Goal: Use online tool/utility: Utilize a website feature to perform a specific function

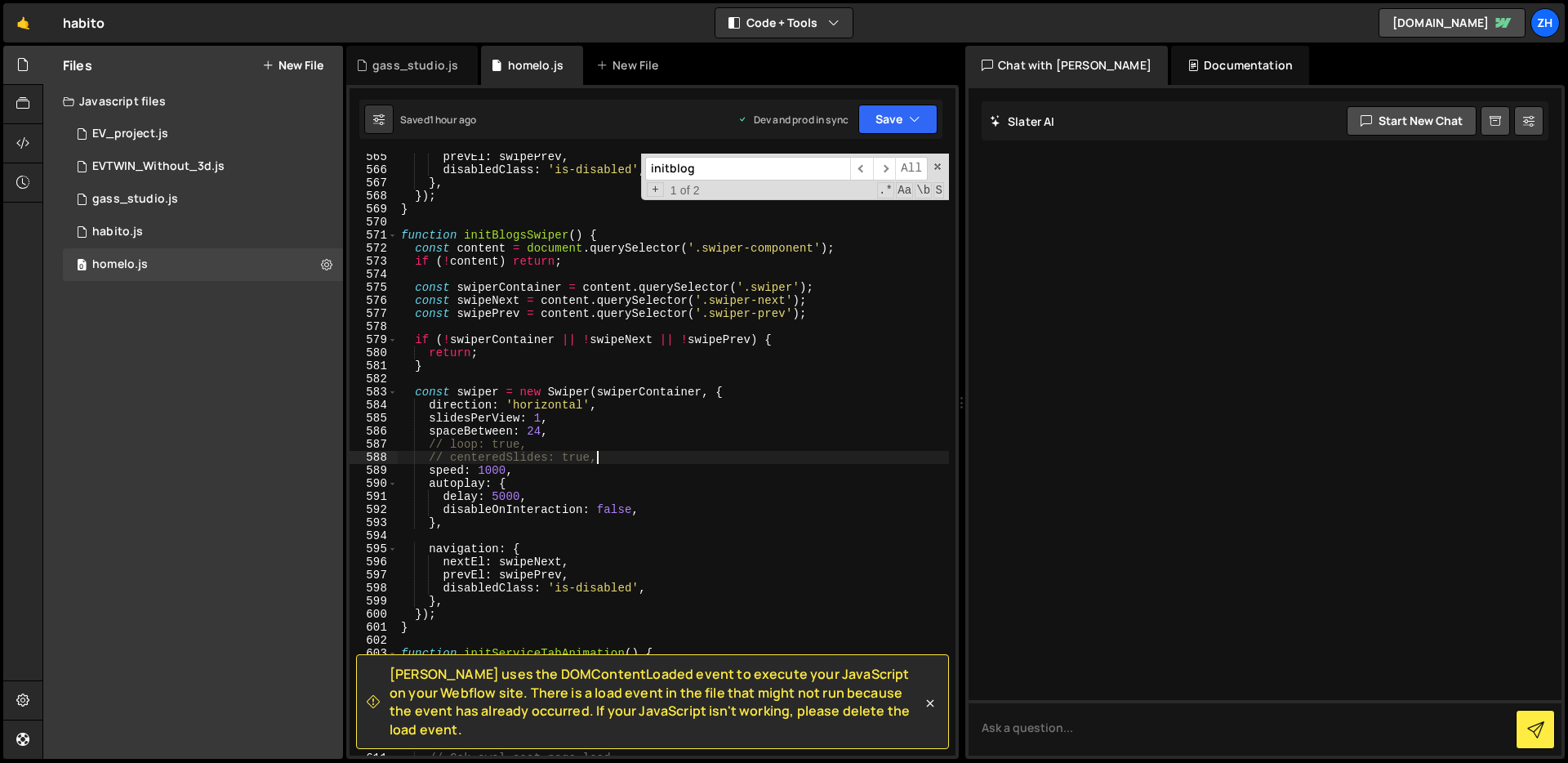
click at [619, 497] on div "prevEl : swipePrev , disabledClass : 'is-disabled' , } , }) ; } function initBl…" at bounding box center [673, 464] width 552 height 628
click at [653, 451] on div "prevEl : swipePrev , disabledClass : 'is-disabled' , } , }) ; } function initBl…" at bounding box center [673, 464] width 552 height 628
type textarea "// centeredSlides: true,"
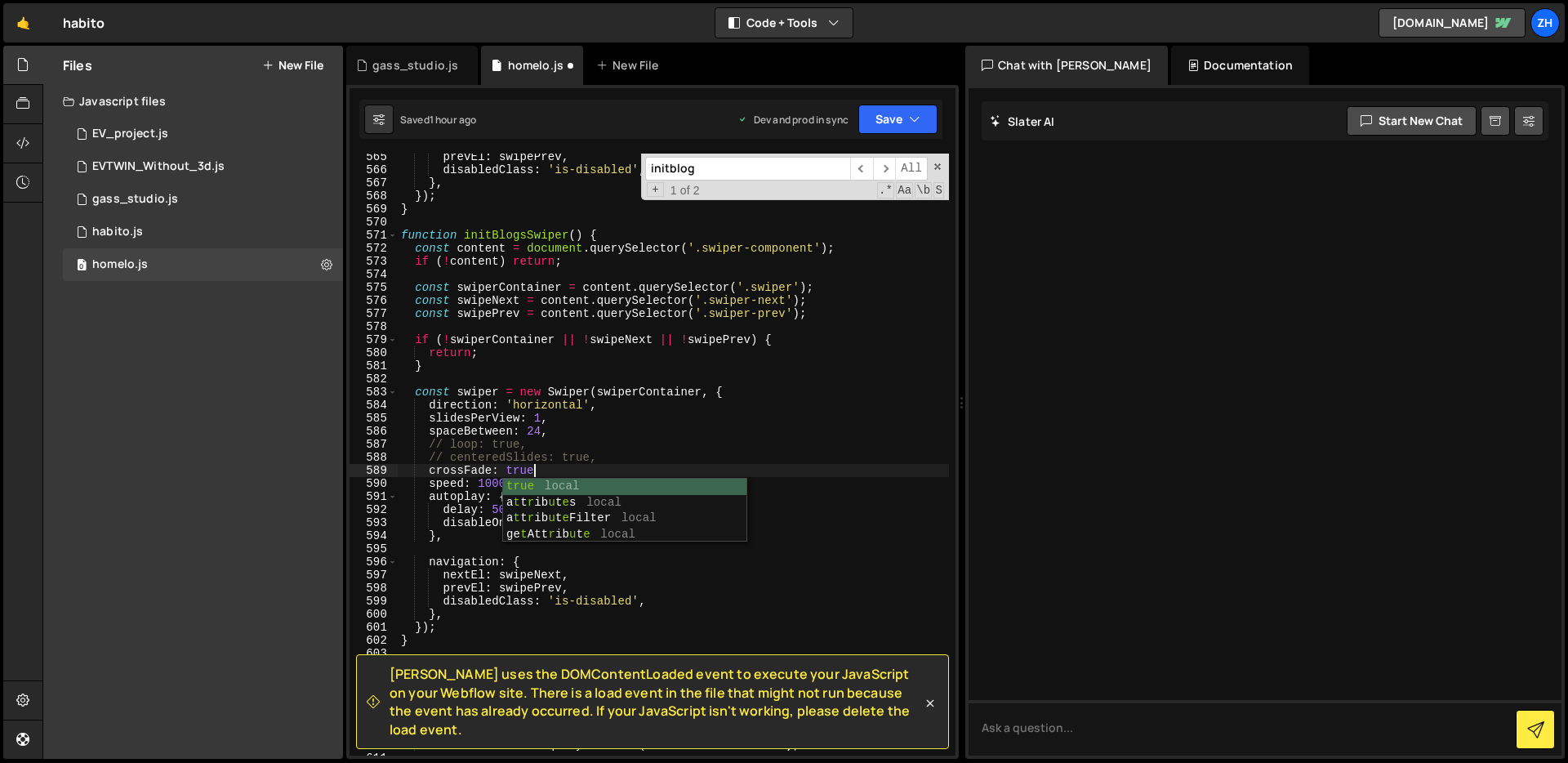
scroll to position [0, 8]
type textarea "crossFade: true,"
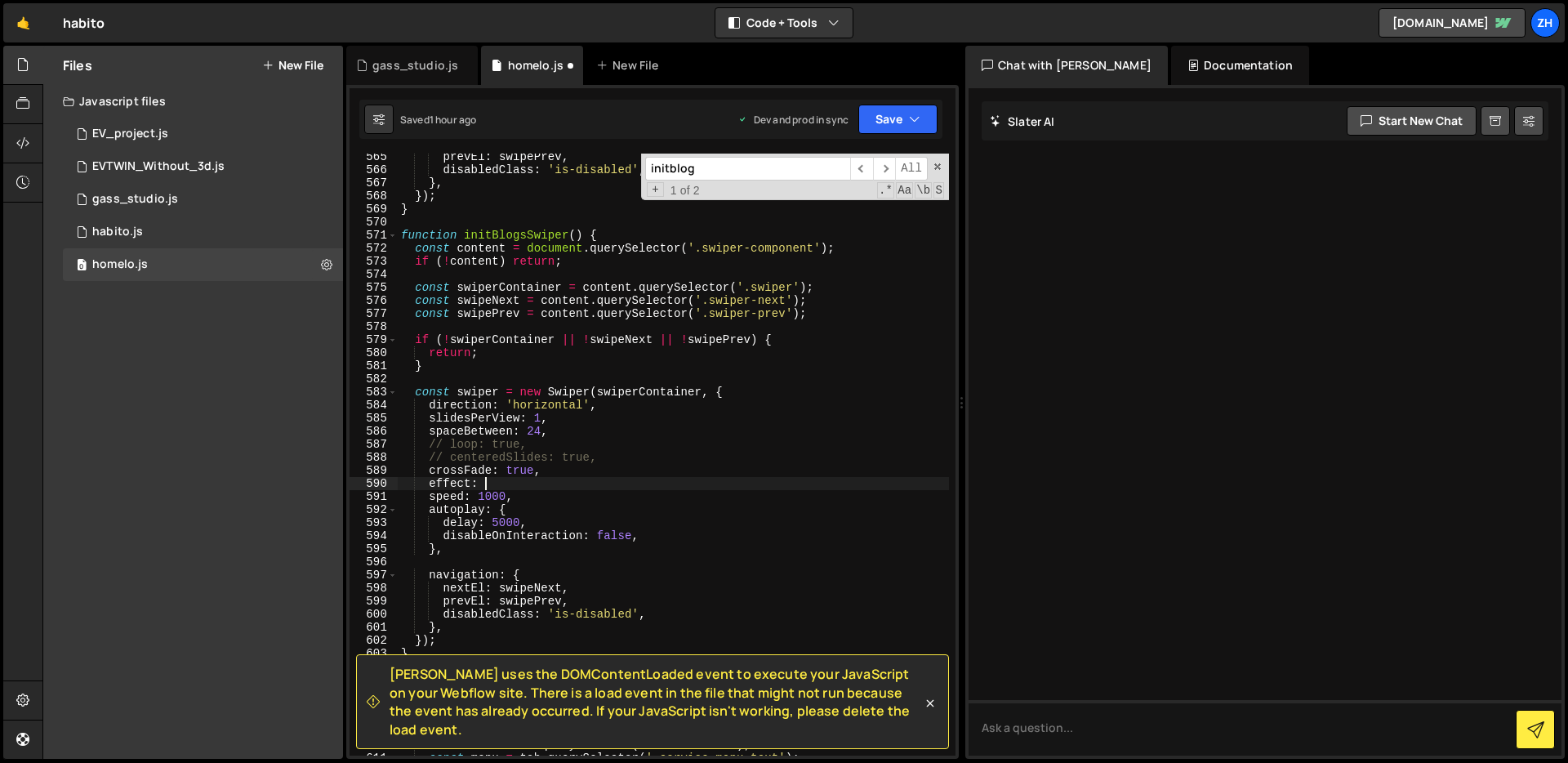
scroll to position [0, 5]
click at [454, 482] on div "prevEl : swipePrev , disabledClass : 'is-disabled' , } , }) ; } function initBl…" at bounding box center [673, 464] width 552 height 628
click at [453, 482] on div "prevEl : swipePrev , disabledClass : 'is-disabled' , } , }) ; } function initBl…" at bounding box center [673, 464] width 552 height 628
paste textarea "f"
click at [521, 483] on div "prevEl : swipePrev , disabledClass : 'is-disabled' , } , }) ; } function initBl…" at bounding box center [673, 464] width 552 height 628
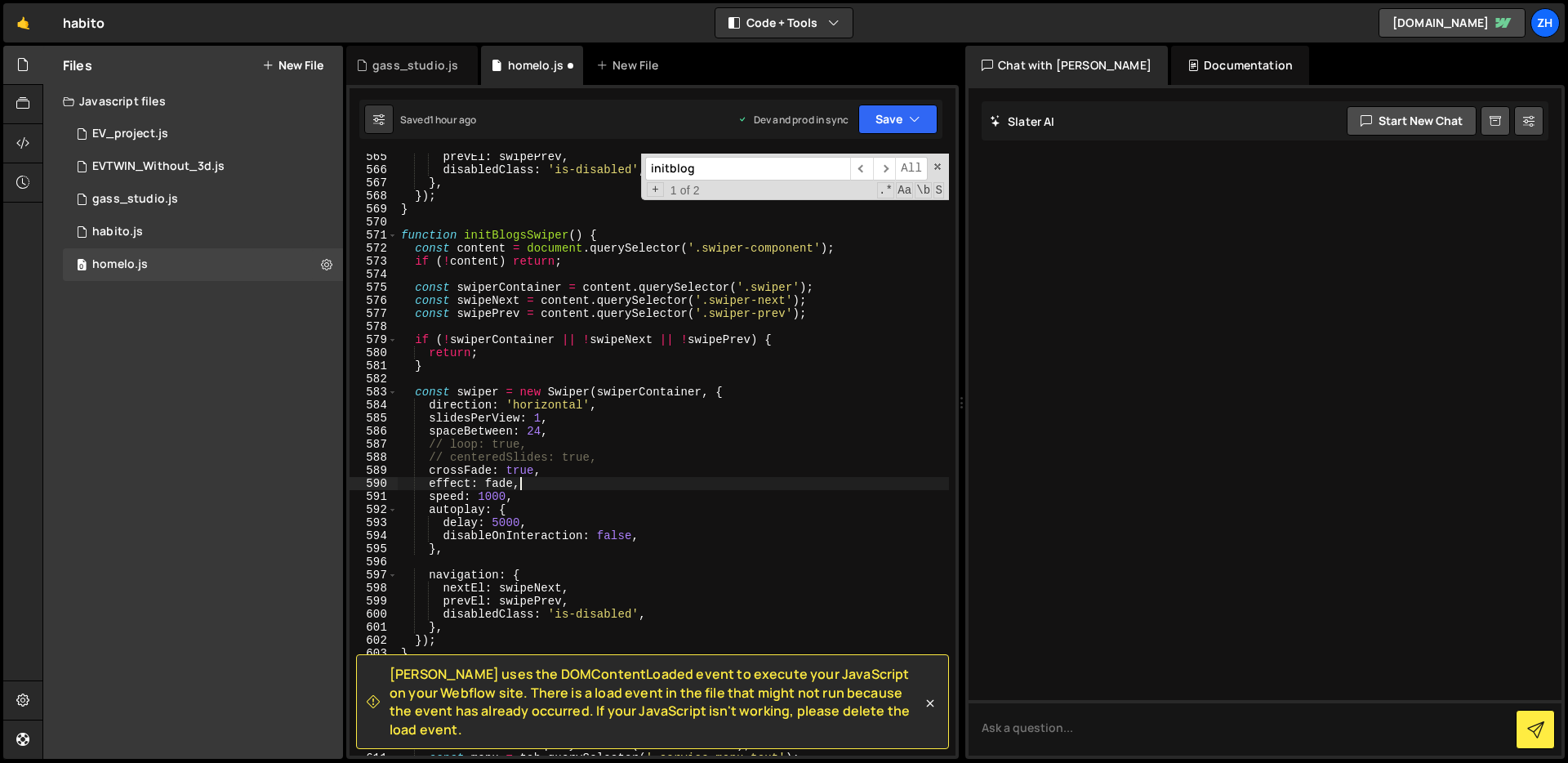
scroll to position [0, 7]
click at [763, 457] on div "prevEl : swipePrev , disabledClass : 'is-disabled' , } , }) ; } function initBl…" at bounding box center [673, 464] width 552 height 628
click at [570, 497] on div "prevEl : swipePrev , disabledClass : 'is-disabled' , } , }) ; } function initBl…" at bounding box center [673, 464] width 552 height 628
click at [505, 484] on div "prevEl : swipePrev , disabledClass : 'is-disabled' , } , }) ; } function initBl…" at bounding box center [673, 464] width 552 height 628
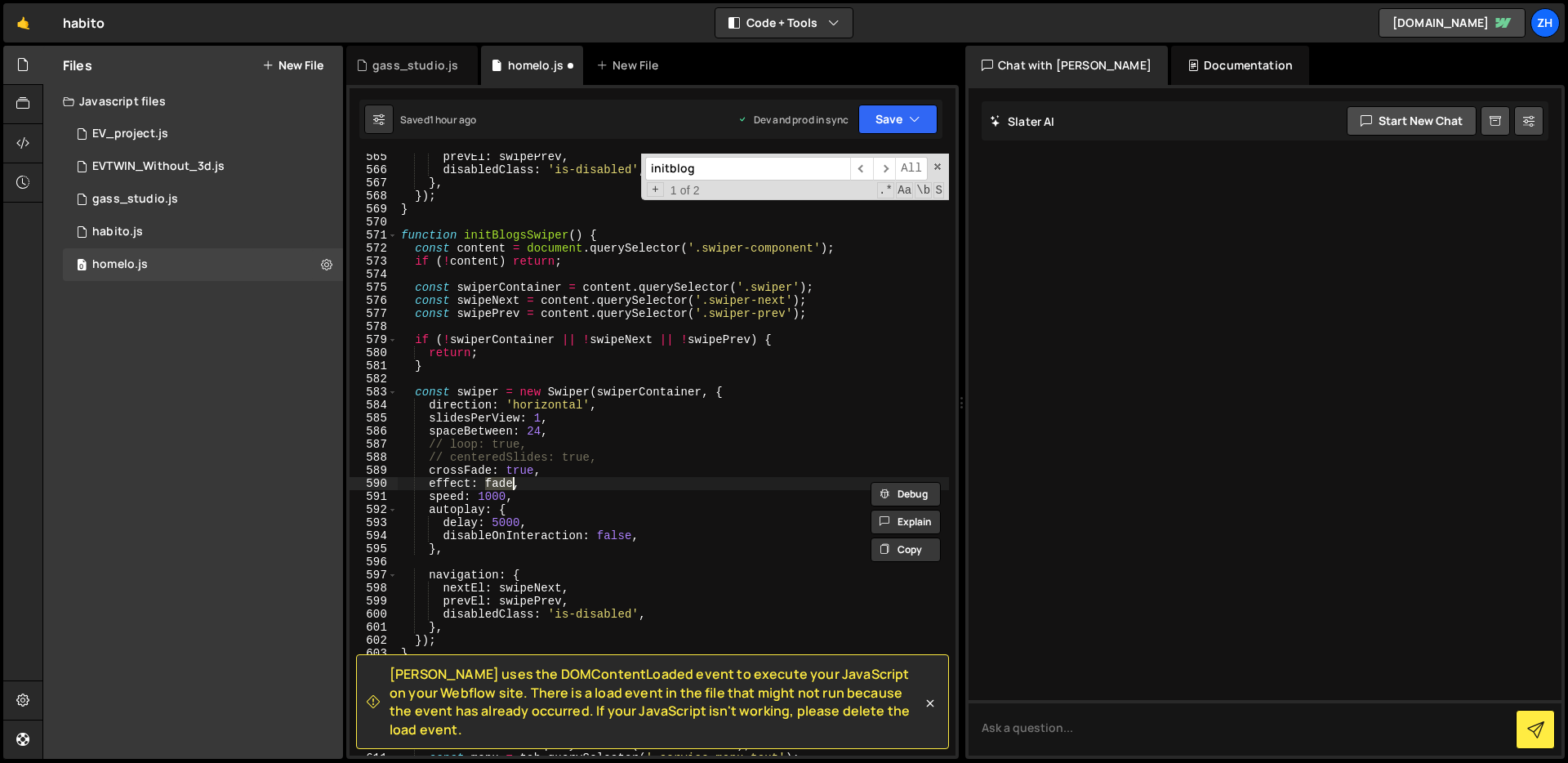
scroll to position [0, 5]
click at [615, 466] on div "prevEl : swipePrev , disabledClass : 'is-disabled' , } , }) ; } function initBl…" at bounding box center [673, 464] width 552 height 628
click at [905, 110] on button "Save" at bounding box center [897, 119] width 79 height 29
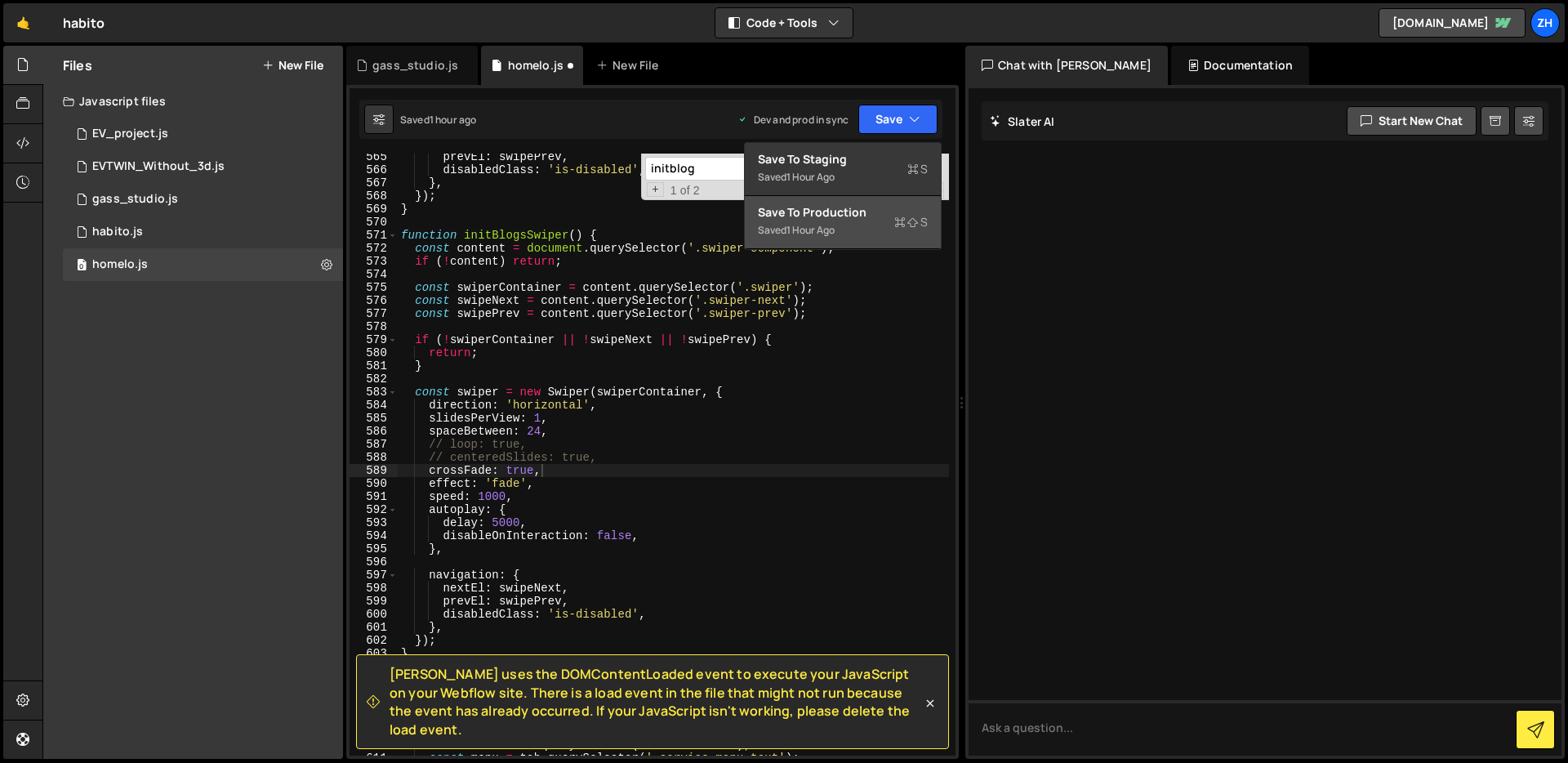
click at [859, 212] on div "Save to Production S" at bounding box center [843, 212] width 170 height 16
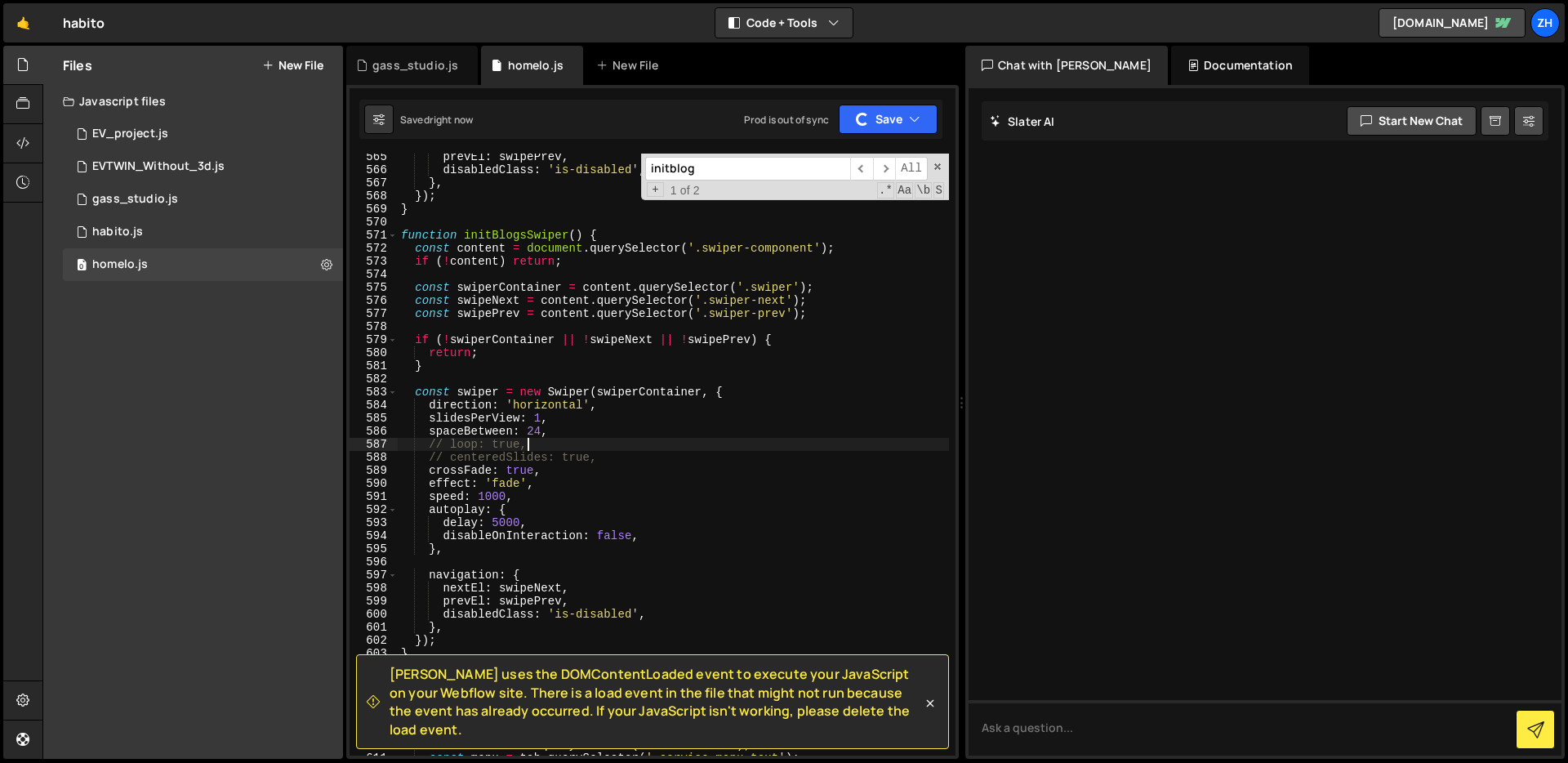
click at [787, 439] on div "prevEl : swipePrev , disabledClass : 'is-disabled' , } , }) ; } function initBl…" at bounding box center [673, 464] width 552 height 628
click at [684, 408] on div "prevEl : swipePrev , disabledClass : 'is-disabled' , } , }) ; } function initBl…" at bounding box center [673, 464] width 552 height 628
click at [557, 474] on div "prevEl : swipePrev , disabledClass : 'is-disabled' , } , }) ; } function initBl…" at bounding box center [673, 464] width 552 height 628
click at [490, 493] on div "prevEl : swipePrev , disabledClass : 'is-disabled' , } , }) ; } function initBl…" at bounding box center [673, 464] width 552 height 628
click at [710, 483] on div "prevEl : swipePrev , disabledClass : 'is-disabled' , } , }) ; } function initBl…" at bounding box center [673, 464] width 552 height 628
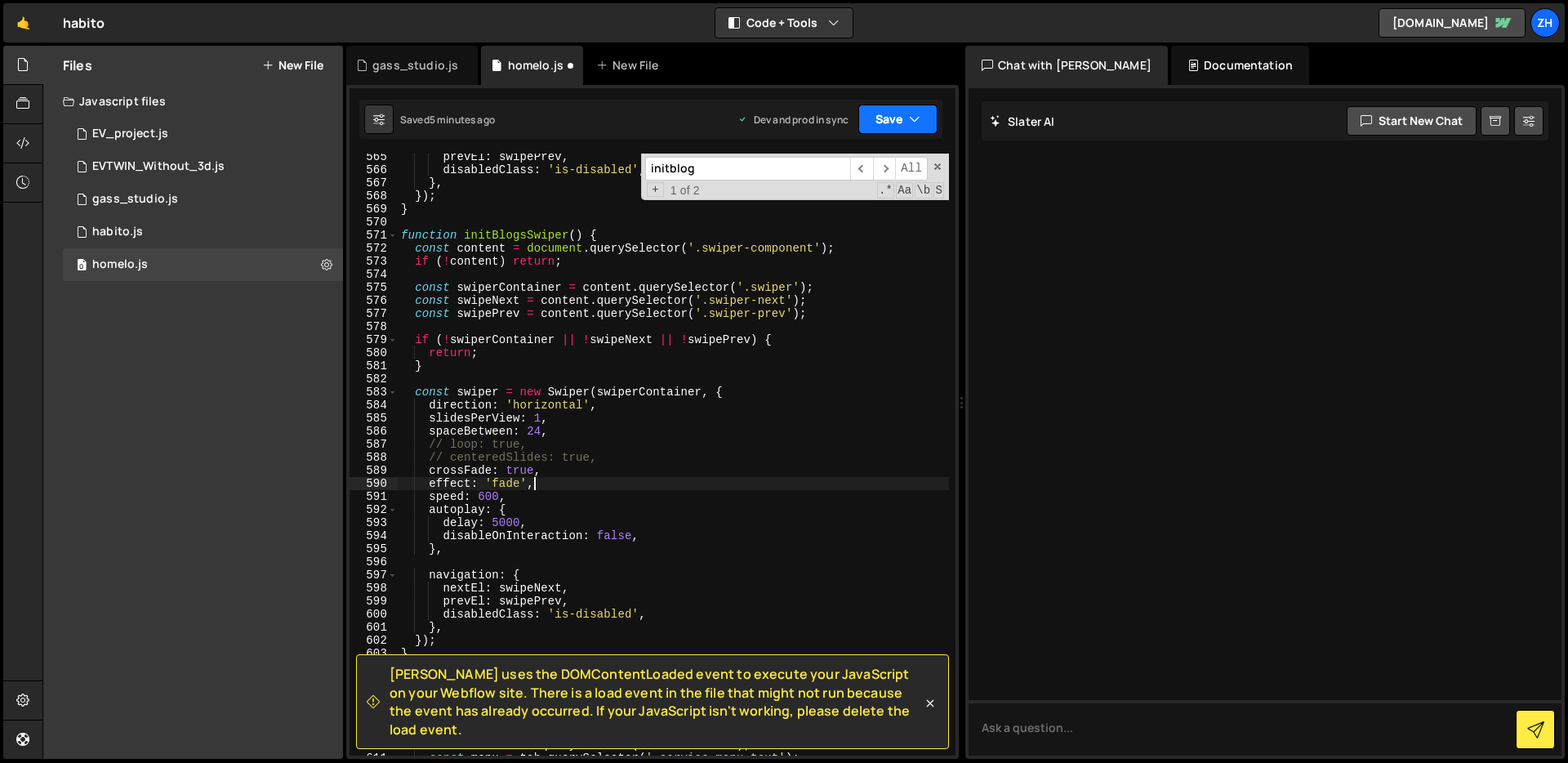
type textarea "effect: 'fade',"
click at [908, 130] on button "Save" at bounding box center [897, 119] width 79 height 29
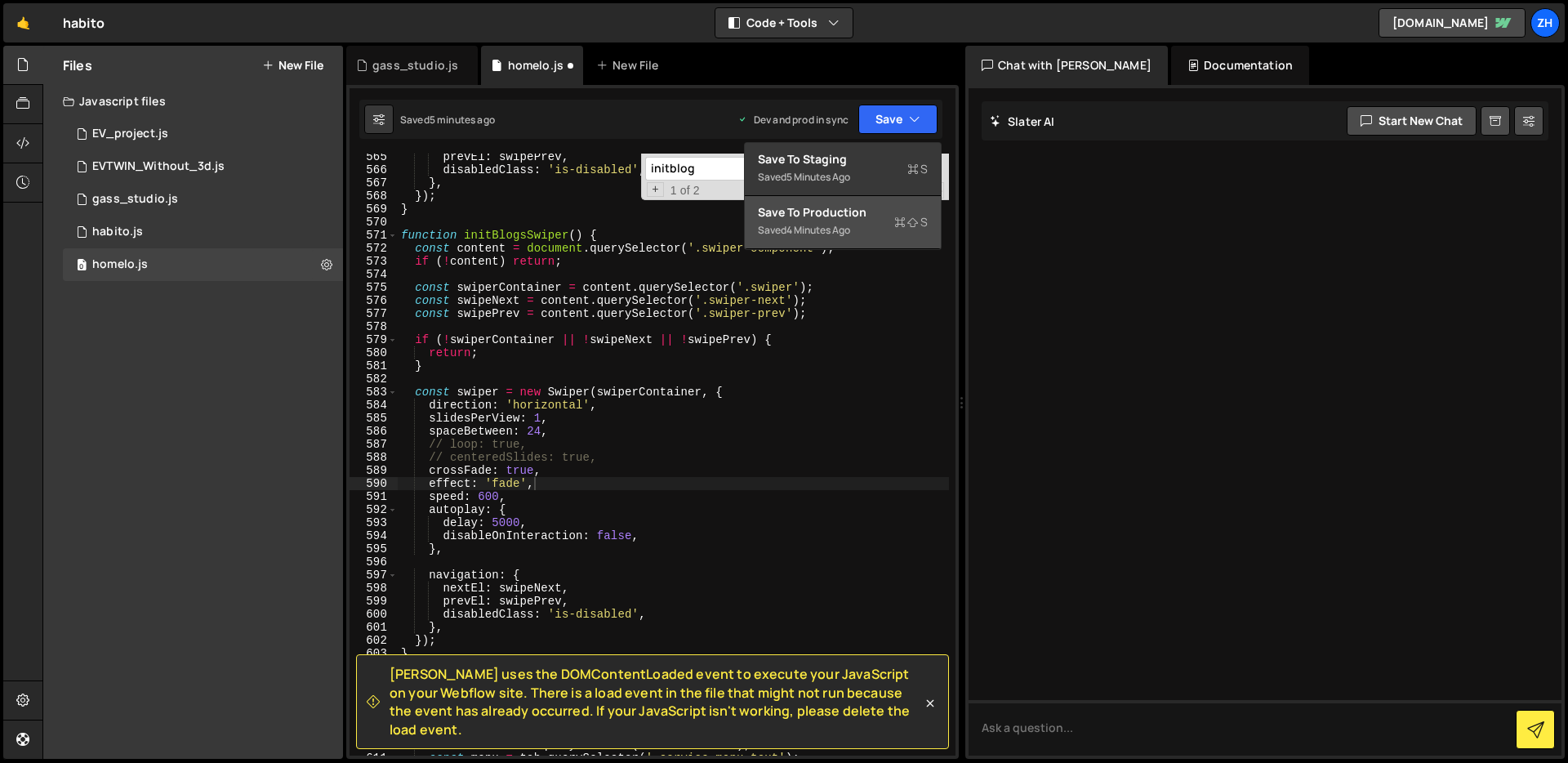
click at [879, 205] on div "Save to Production S" at bounding box center [843, 212] width 170 height 16
